Goal: Transaction & Acquisition: Book appointment/travel/reservation

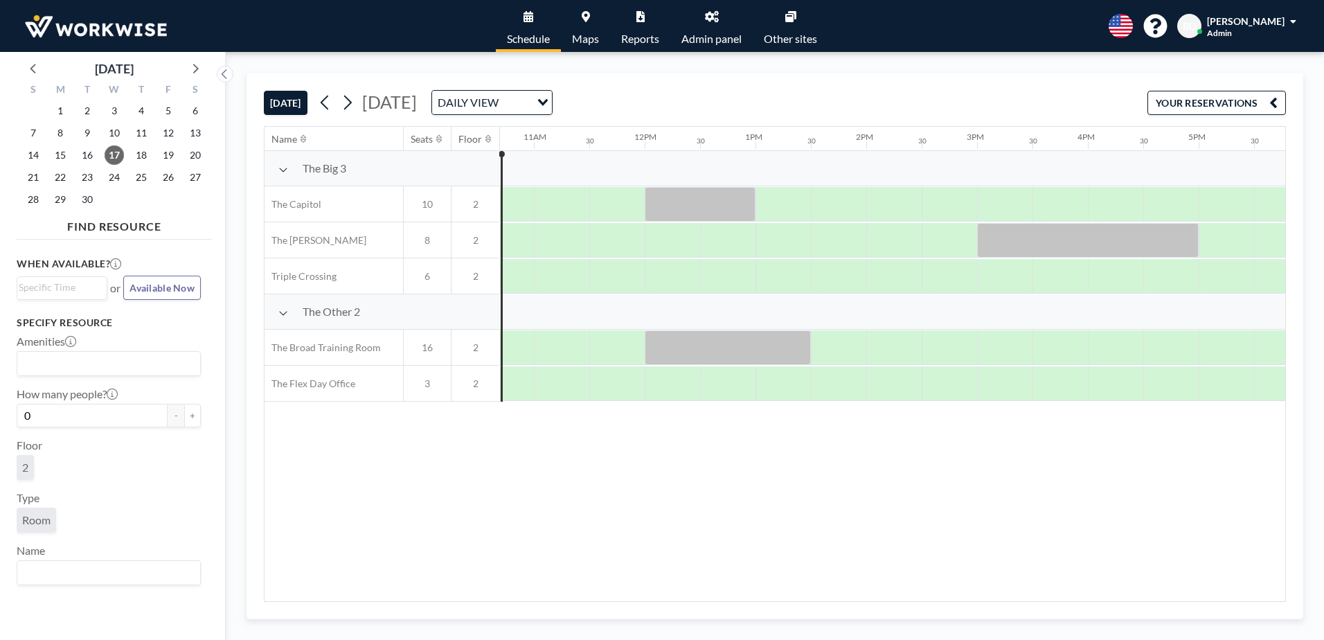
scroll to position [0, 1182]
click at [709, 15] on icon at bounding box center [712, 16] width 14 height 11
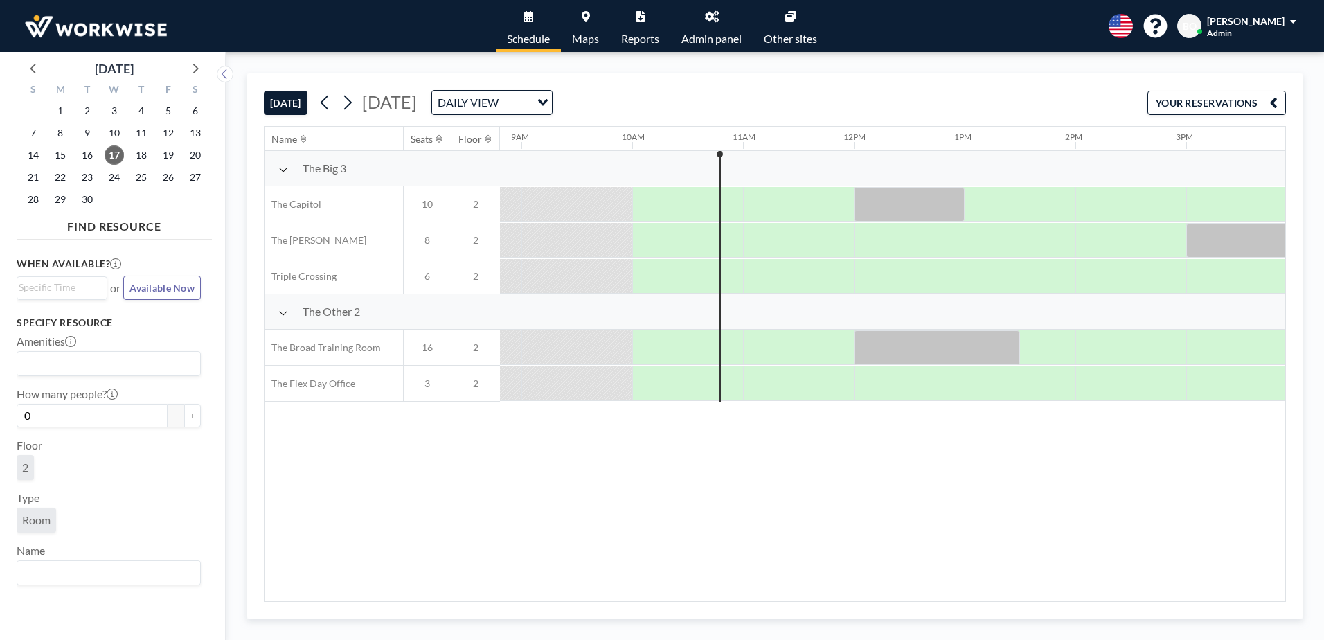
scroll to position [0, 997]
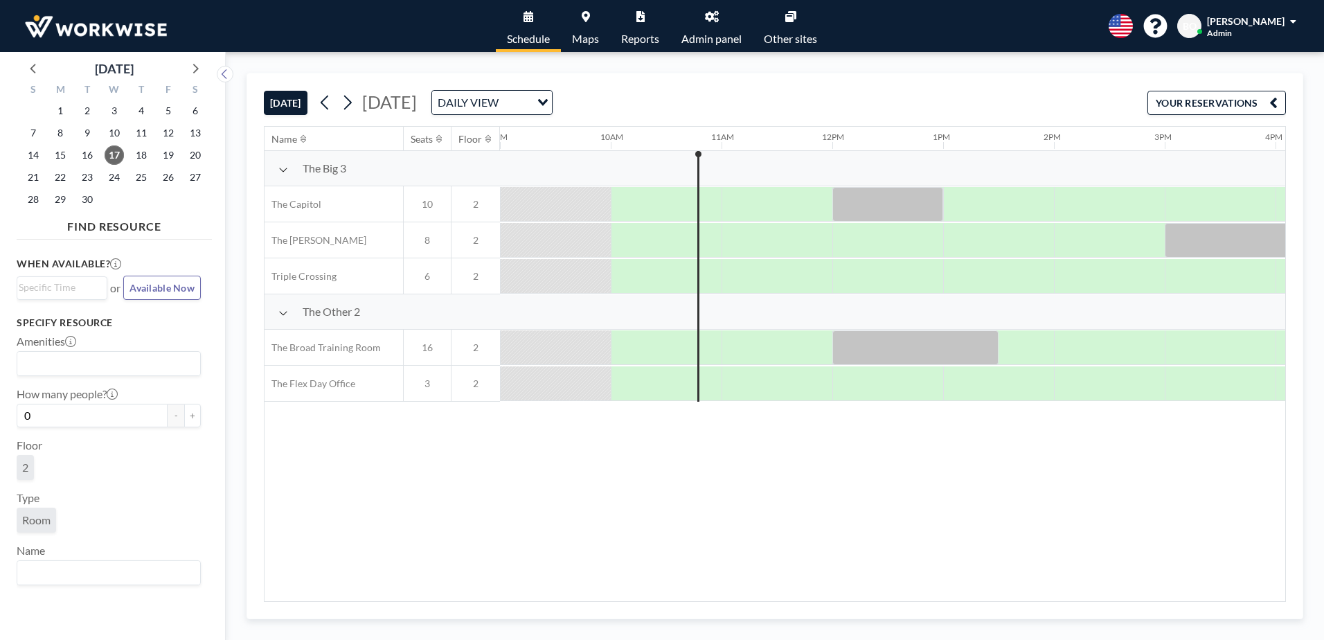
click at [1198, 105] on button "YOUR RESERVATIONS" at bounding box center [1216, 103] width 138 height 24
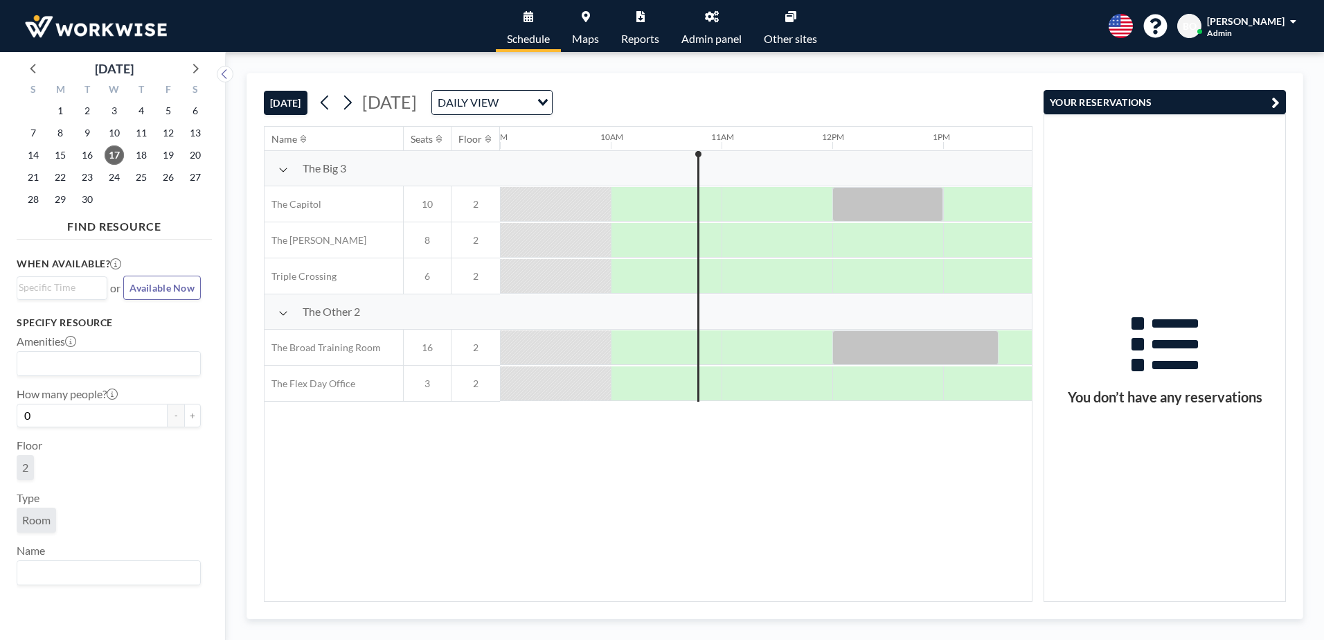
click at [1273, 100] on icon "button" at bounding box center [1275, 102] width 8 height 17
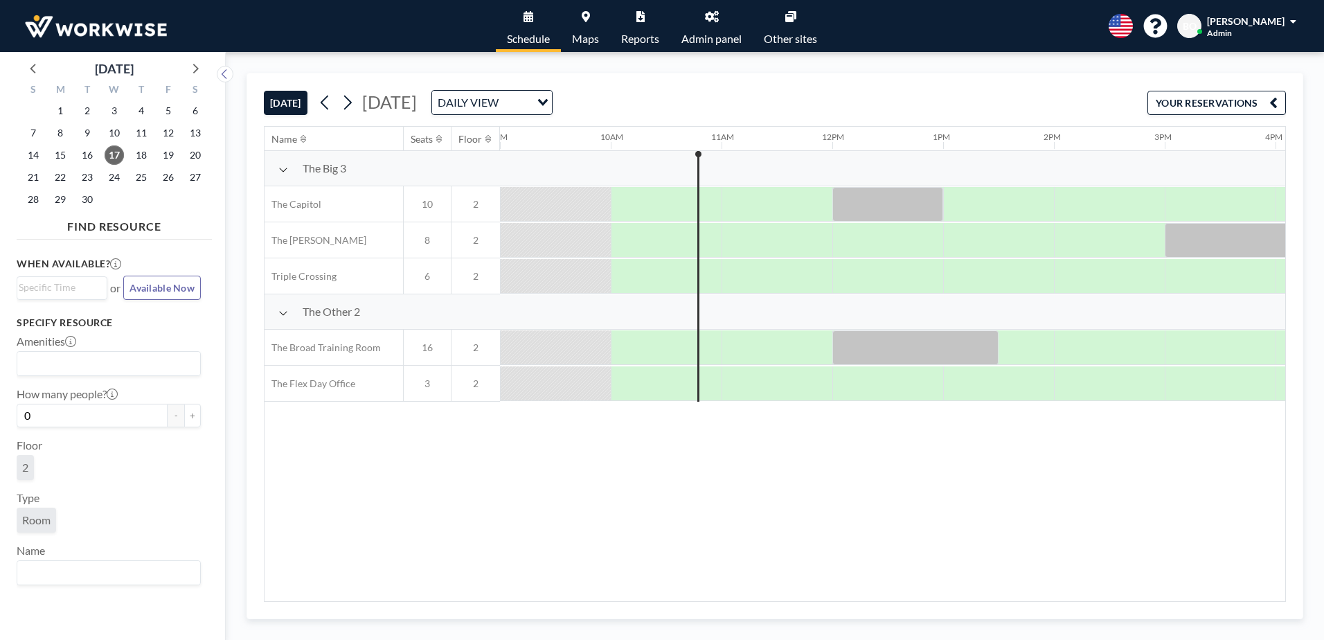
click at [721, 18] on link "Admin panel" at bounding box center [711, 26] width 82 height 52
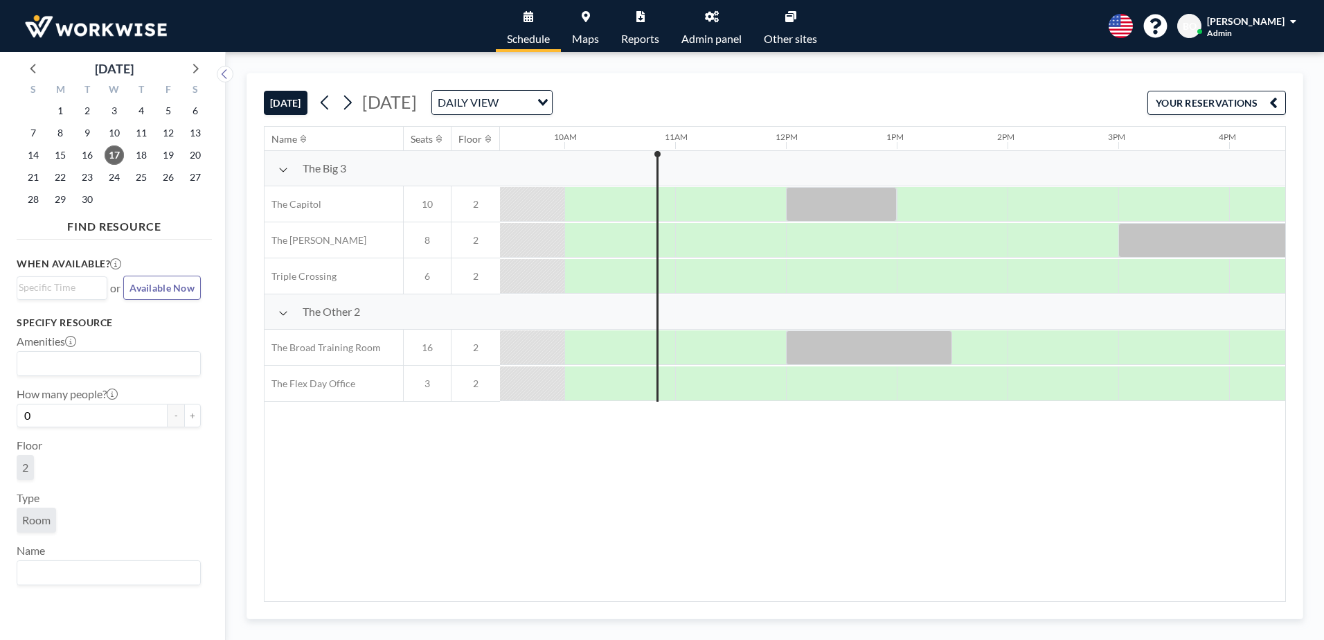
scroll to position [0, 1045]
click at [907, 388] on div at bounding box center [949, 383] width 111 height 35
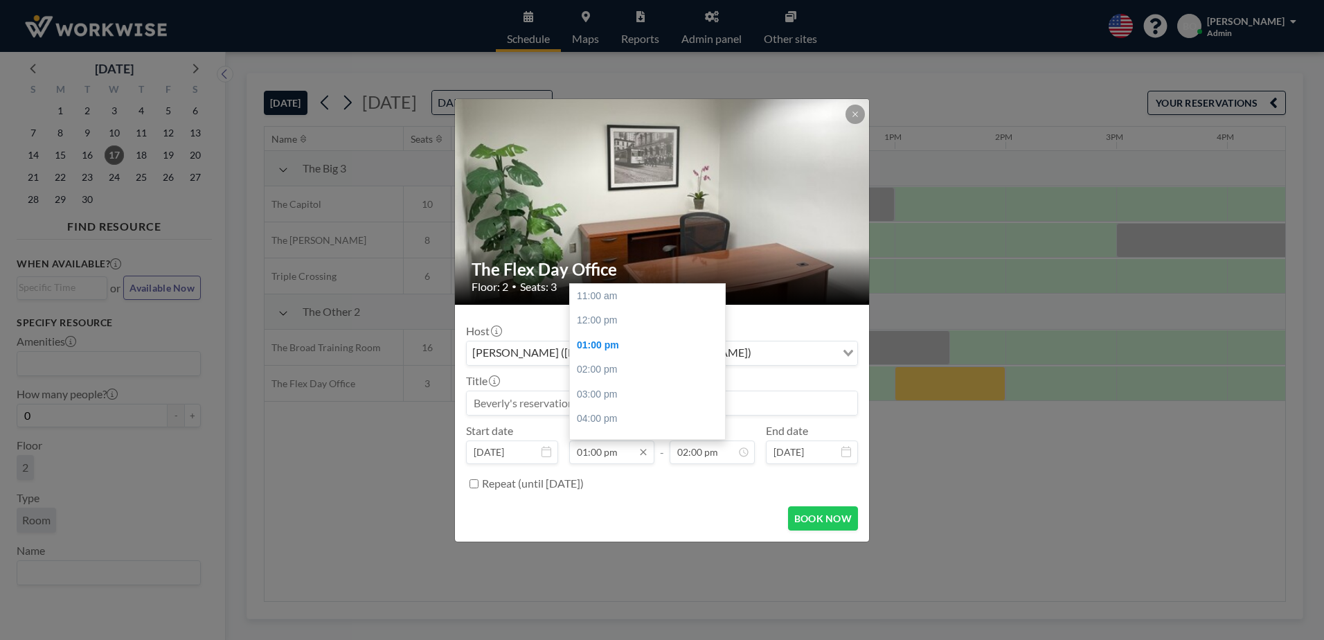
scroll to position [345, 0]
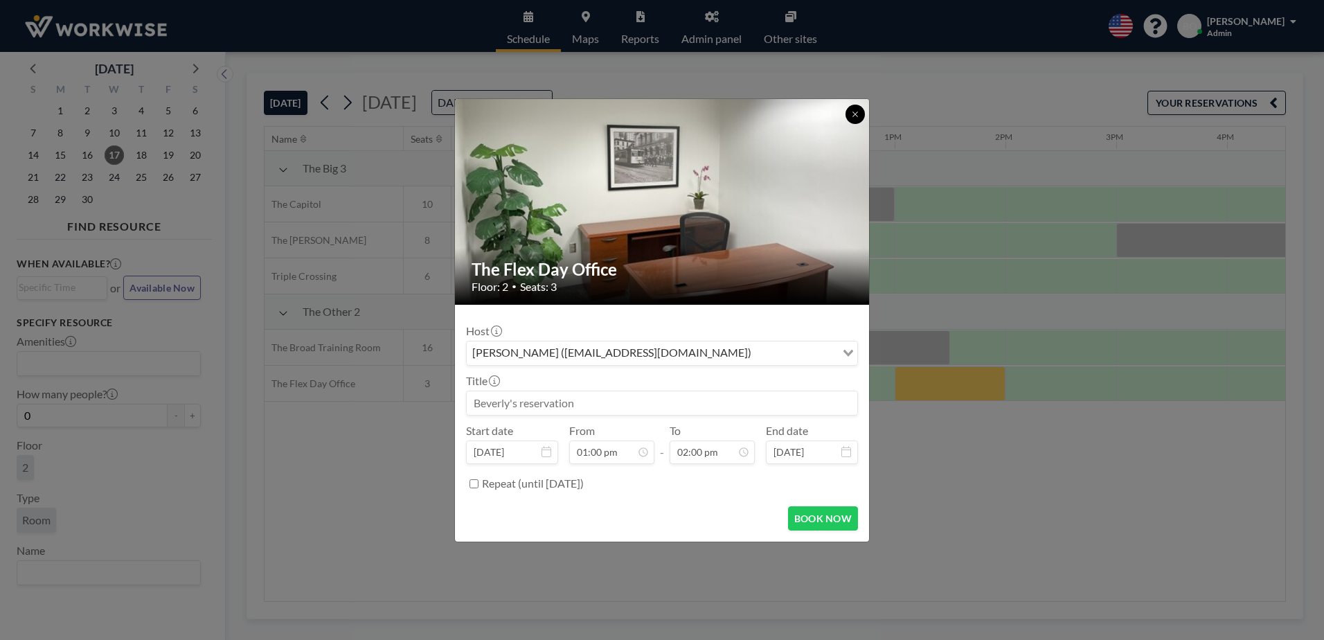
click at [856, 110] on icon at bounding box center [855, 114] width 8 height 8
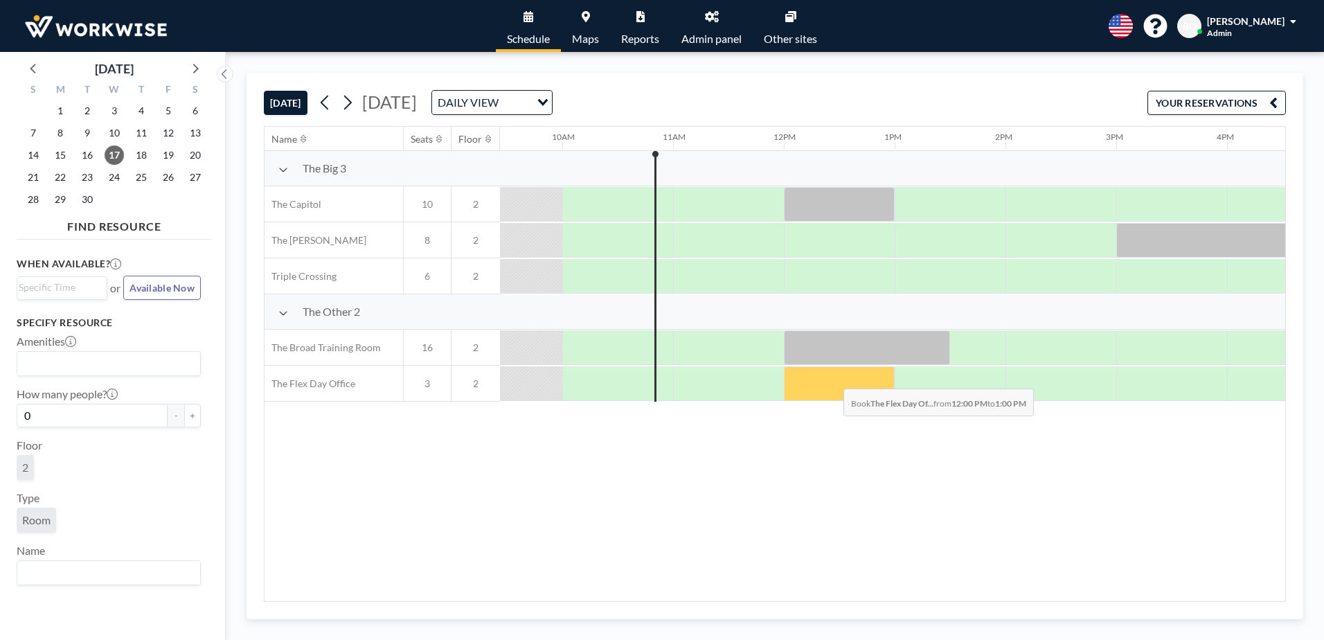
click at [832, 378] on div at bounding box center [839, 383] width 111 height 35
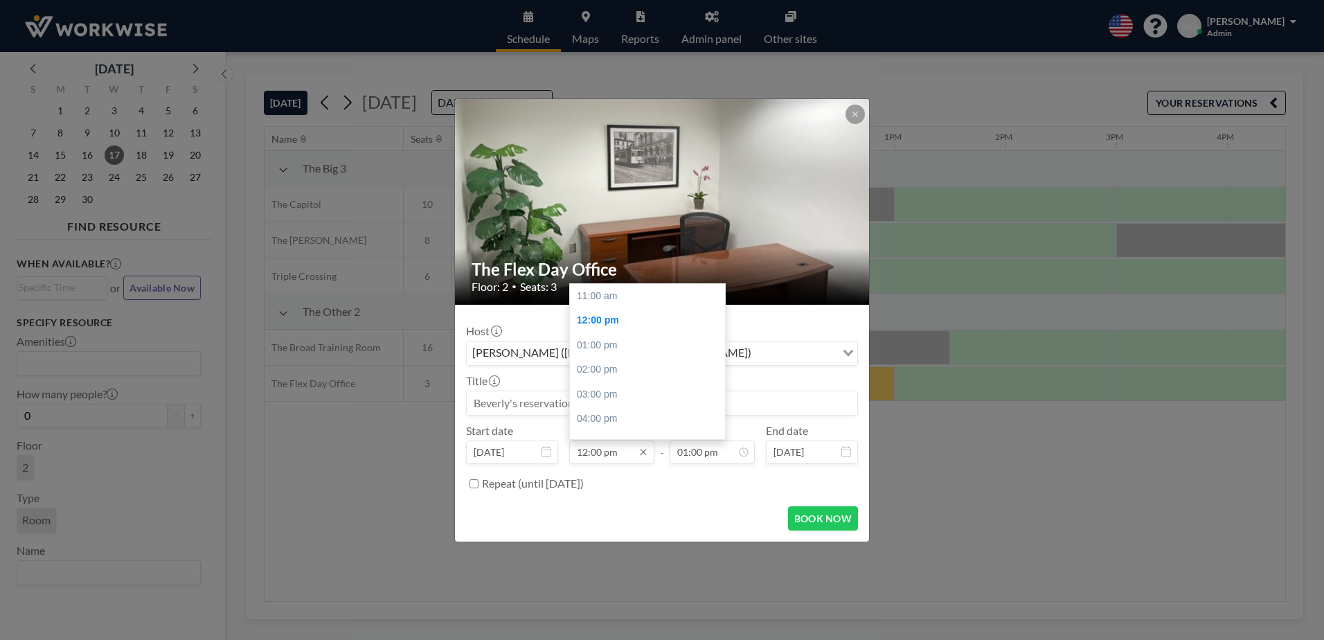
scroll to position [25, 0]
click at [633, 453] on input "12:00 pm" at bounding box center [611, 452] width 85 height 24
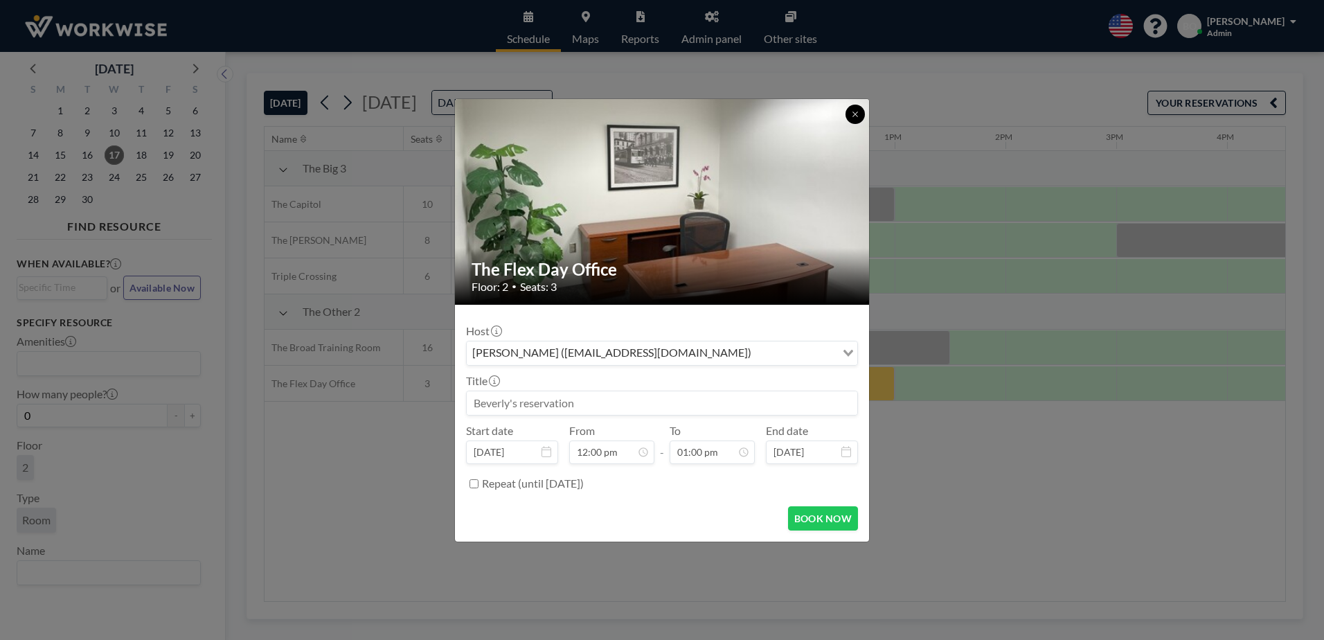
click at [856, 112] on icon at bounding box center [854, 113] width 5 height 5
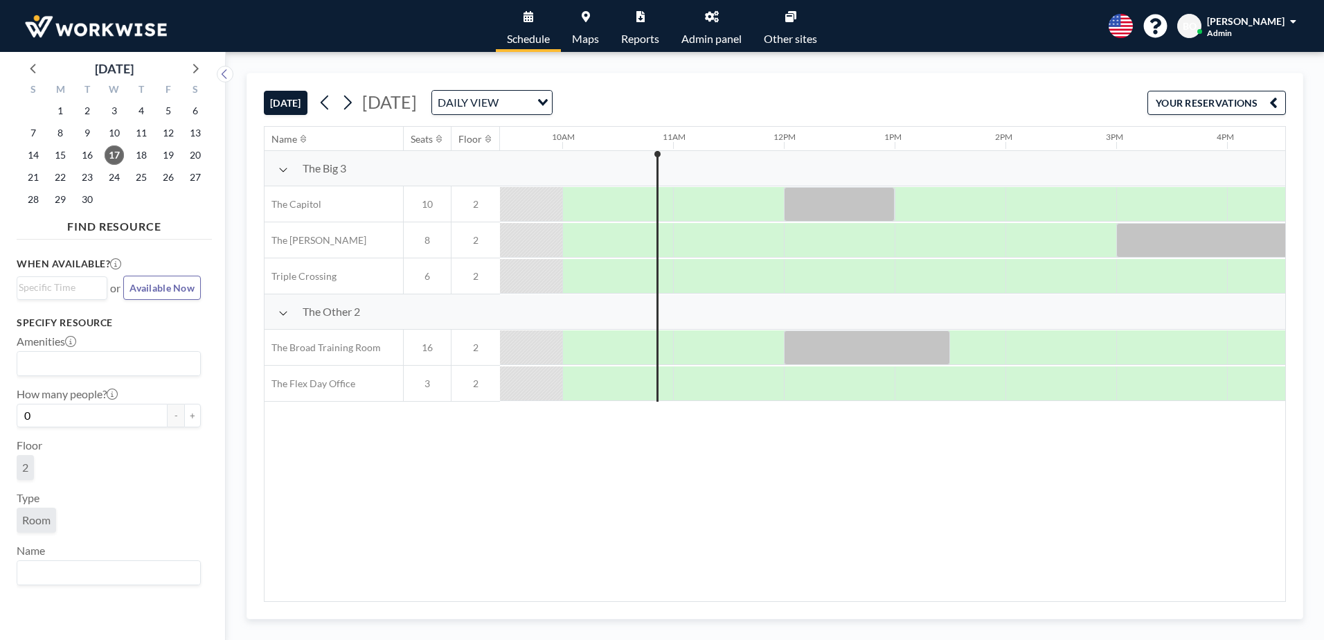
click at [717, 24] on link "Admin panel" at bounding box center [711, 26] width 82 height 52
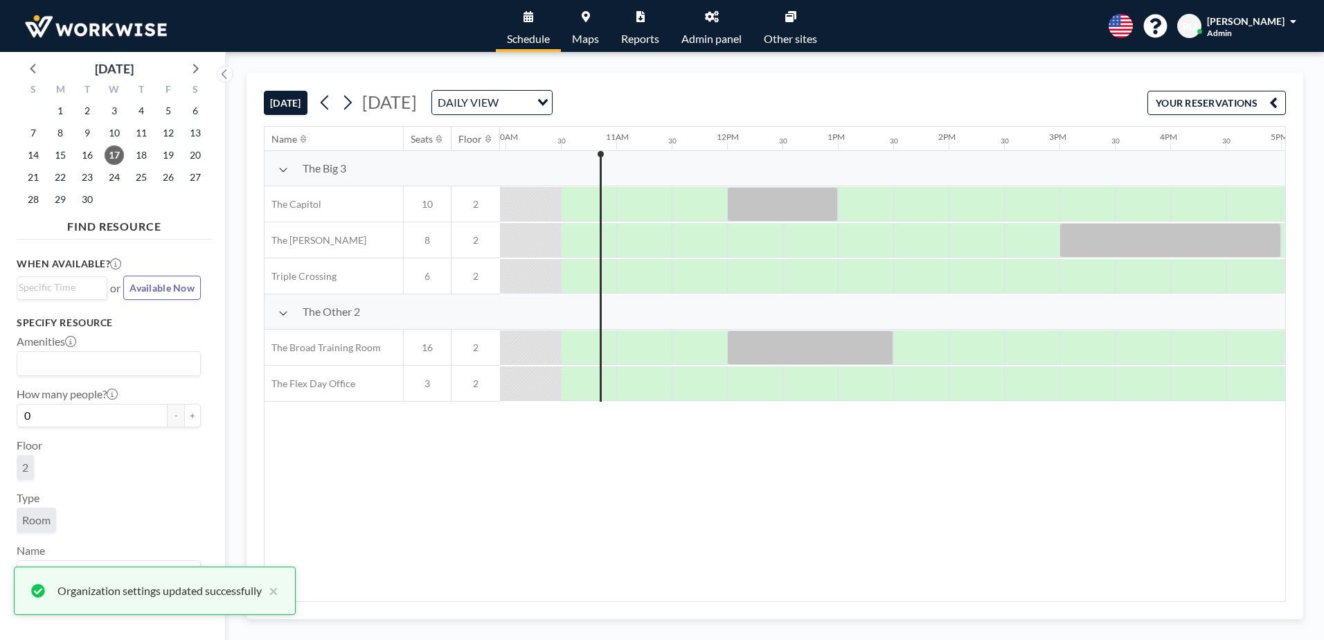
scroll to position [0, 1108]
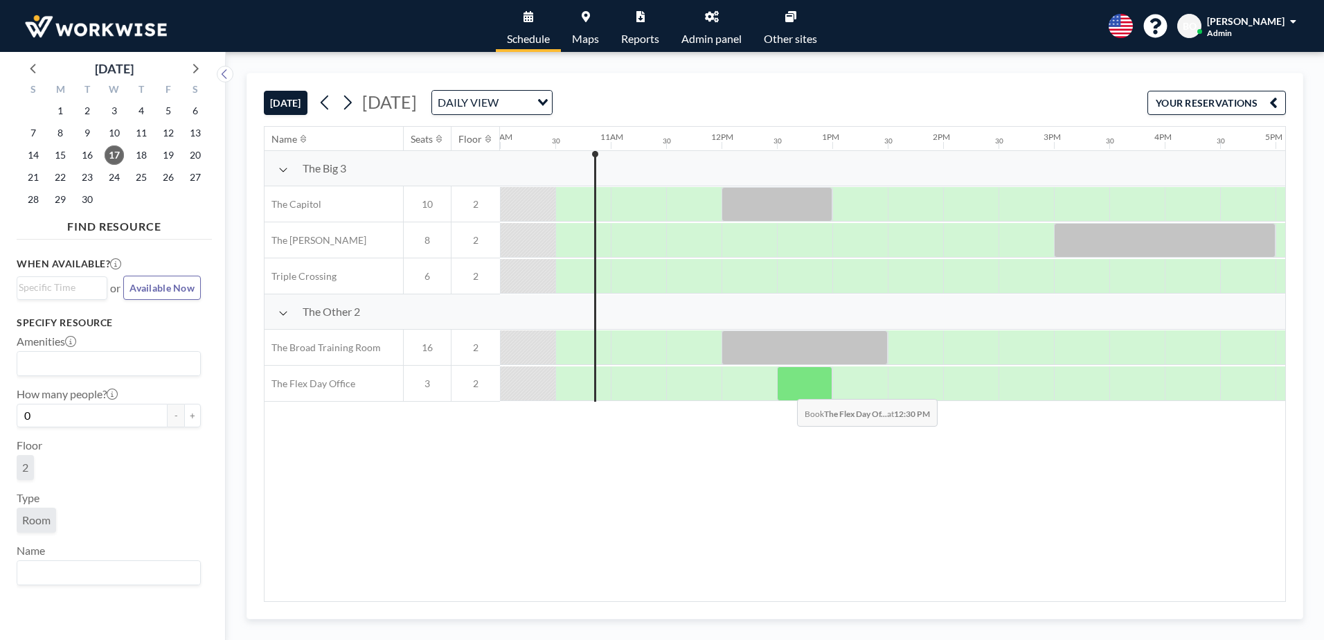
click at [786, 388] on div at bounding box center [804, 383] width 55 height 35
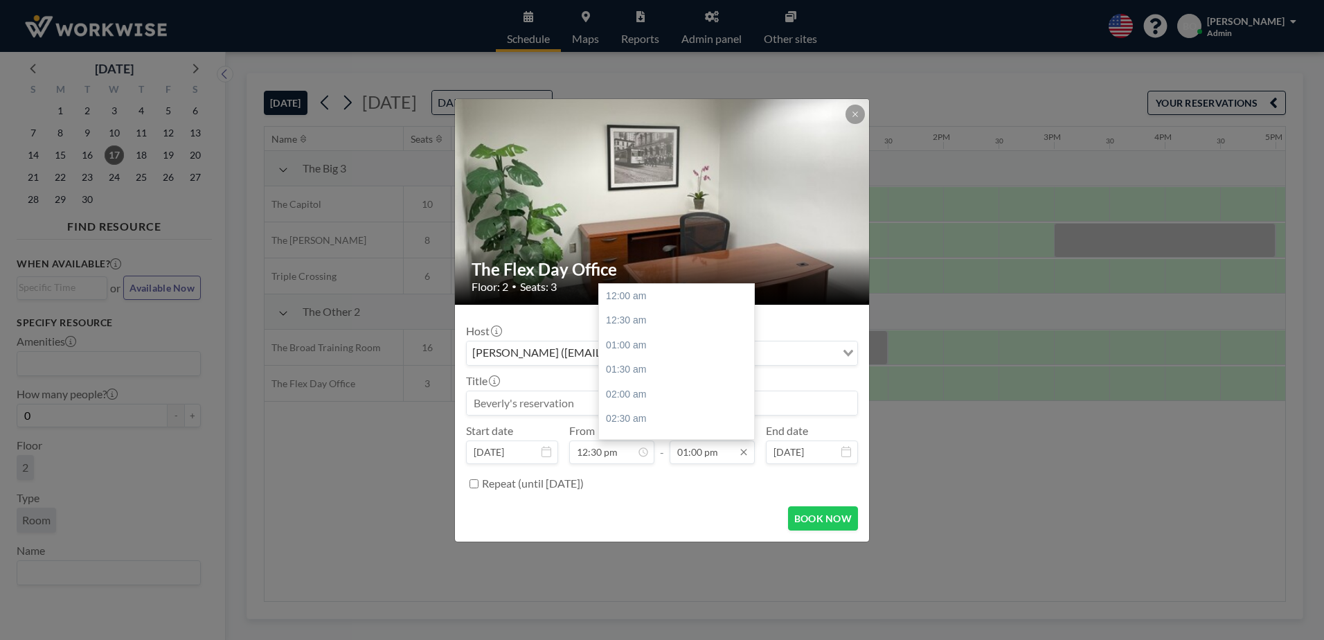
scroll to position [640, 0]
click at [646, 343] on div "02:00 pm" at bounding box center [680, 345] width 162 height 25
type input "02:00 pm"
click at [550, 352] on div "Beverly Ochs (support@workwiseoffice.com)" at bounding box center [651, 351] width 369 height 21
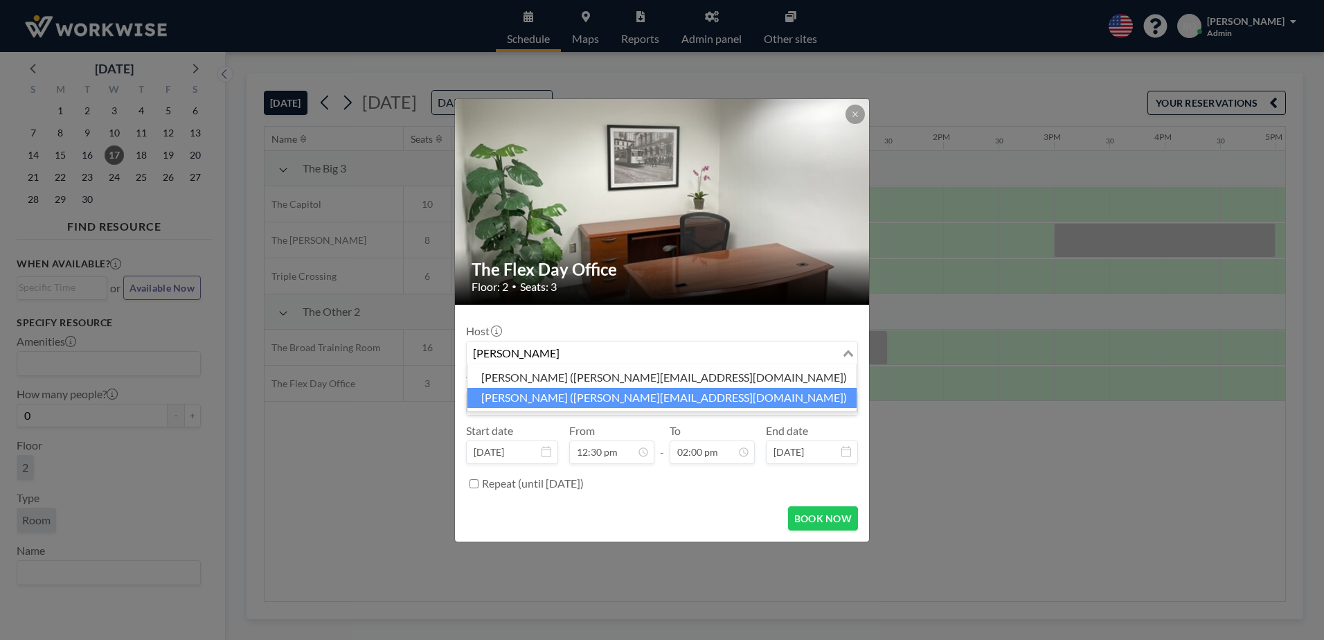
click at [564, 395] on li "Joshua Akil (j.akil@thebarberpractice.com)" at bounding box center [661, 398] width 389 height 20
type input "josh"
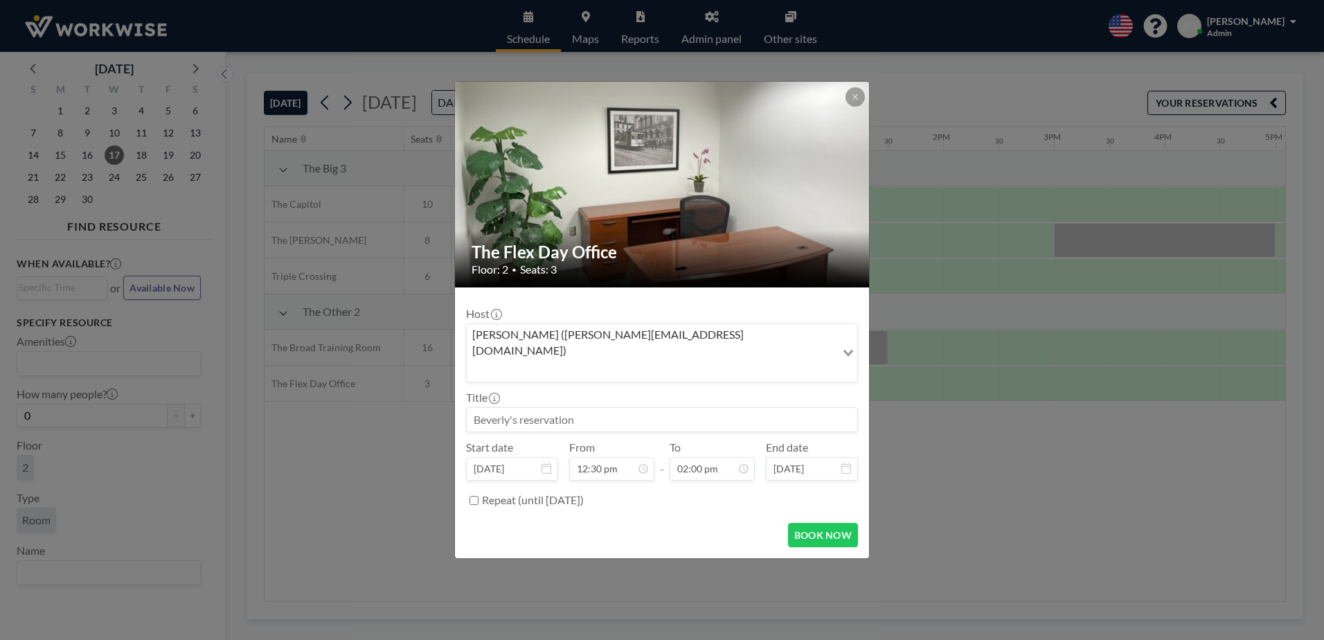
click at [566, 408] on input at bounding box center [662, 420] width 390 height 24
type input "Joshua Akil Reservation"
click at [806, 523] on button "BOOK NOW" at bounding box center [823, 535] width 70 height 24
